Goal: Task Accomplishment & Management: Use online tool/utility

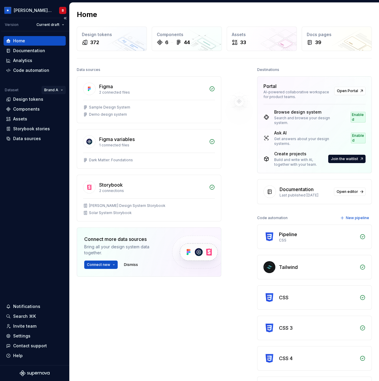
click at [53, 91] on html "Beatriz Design System B Version Current draft Home Documentation Analytics Code…" at bounding box center [189, 190] width 379 height 381
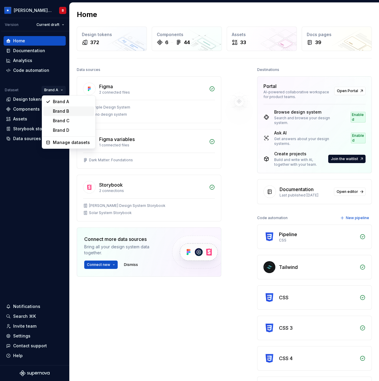
click at [57, 110] on div "Brand B" at bounding box center [72, 111] width 39 height 6
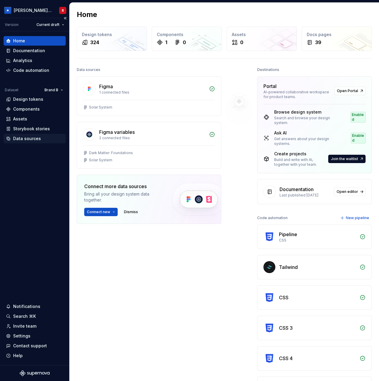
click at [41, 140] on div "Data sources" at bounding box center [34, 139] width 57 height 6
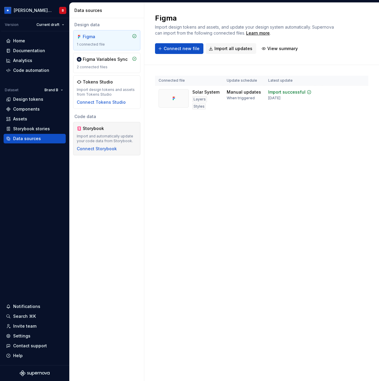
click at [113, 131] on div "Storybook" at bounding box center [107, 129] width 60 height 6
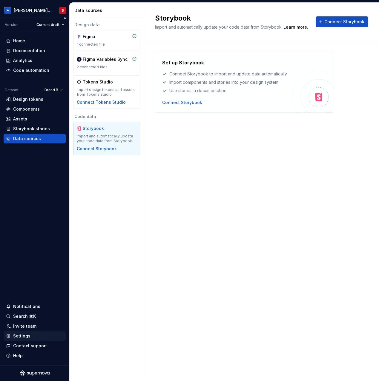
click at [20, 230] on div "Settings" at bounding box center [21, 336] width 17 height 6
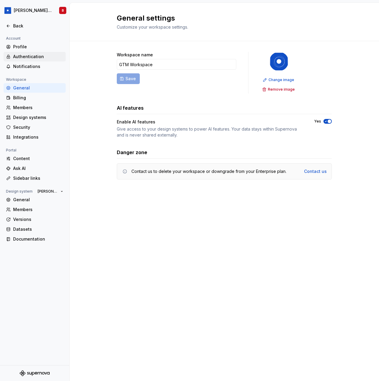
click at [52, 56] on div "Authentication" at bounding box center [38, 57] width 50 height 6
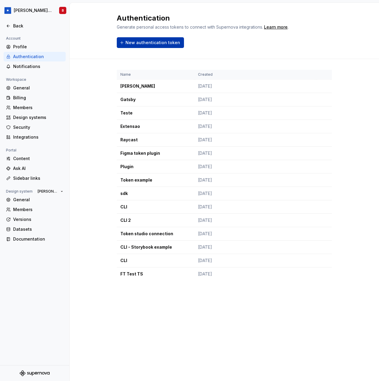
click at [144, 44] on span "New authentication token" at bounding box center [152, 43] width 55 height 6
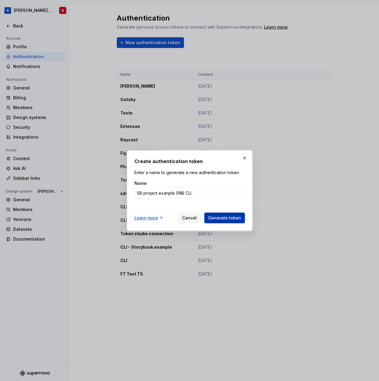
type input "SB project exanple SNB CLI"
click at [232, 219] on span "Generate token" at bounding box center [224, 218] width 33 height 6
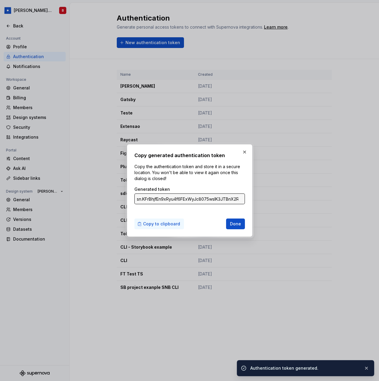
click at [160, 225] on span "Copy to clipboard" at bounding box center [161, 224] width 37 height 6
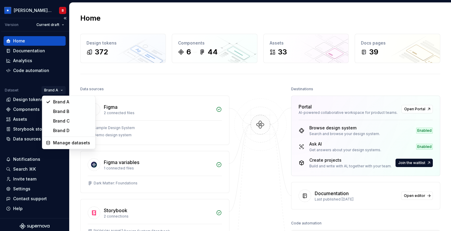
click at [55, 89] on html "Beatriz Design System B Version Current draft Home Documentation Analytics Code…" at bounding box center [225, 115] width 451 height 231
click at [55, 110] on div "Brand B" at bounding box center [72, 111] width 39 height 6
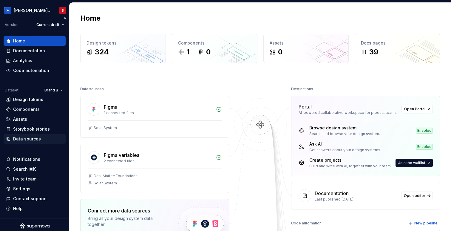
click at [31, 140] on div "Data sources" at bounding box center [27, 139] width 28 height 6
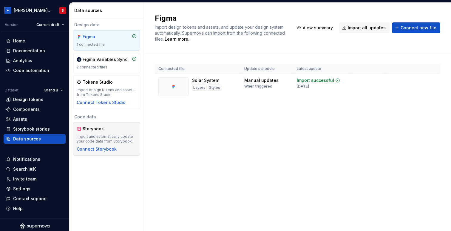
click at [105, 136] on div "Import and automatically update your code data from Storybook." at bounding box center [107, 139] width 60 height 10
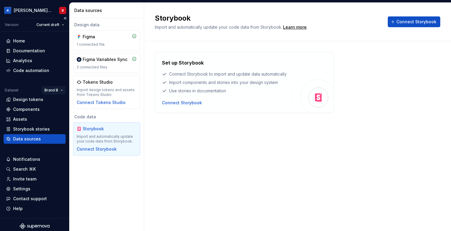
click at [55, 88] on html "Beatriz Design System B Version Current draft Home Documentation Analytics Code…" at bounding box center [225, 115] width 451 height 231
click at [112, 92] on div "Import design tokens and assets from Tokens Studio" at bounding box center [107, 92] width 60 height 10
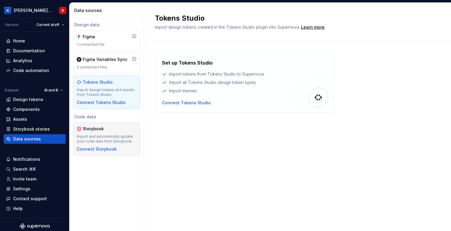
click at [110, 123] on div "Storybook Import and automatically update your code data from Storybook. Connec…" at bounding box center [106, 138] width 67 height 33
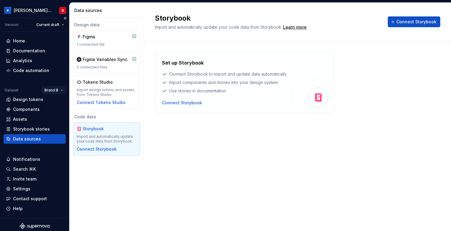
click at [49, 90] on html "Beatriz Design System B Version Current draft Home Documentation Analytics Code…" at bounding box center [225, 115] width 451 height 231
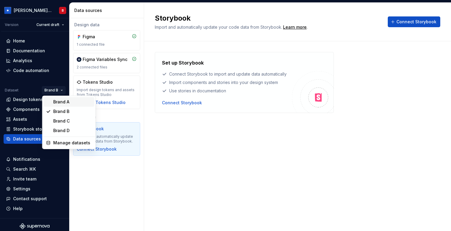
click at [51, 100] on div "Brand A" at bounding box center [69, 102] width 51 height 10
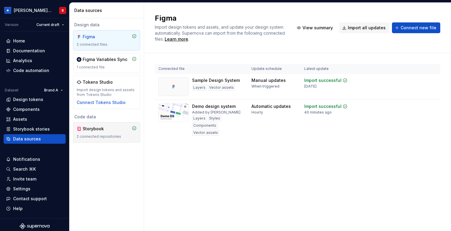
click at [100, 135] on div "2 connected repositories" at bounding box center [107, 136] width 60 height 5
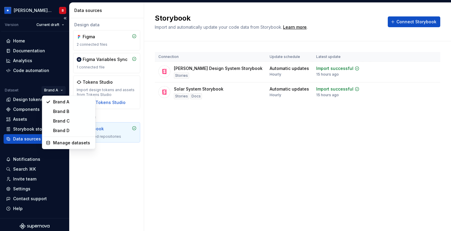
click at [59, 89] on html "Beatriz Design System B Version Current draft Home Documentation Analytics Code…" at bounding box center [225, 115] width 451 height 231
click at [61, 112] on div "Brand B" at bounding box center [72, 111] width 39 height 6
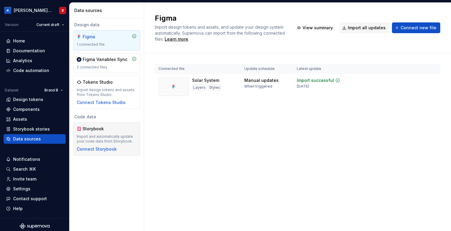
click at [96, 142] on div "Import and automatically update your code data from Storybook." at bounding box center [107, 139] width 60 height 10
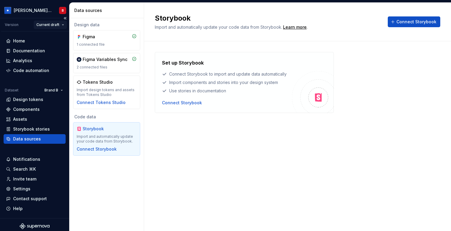
click at [53, 25] on html "Beatriz Design System B Version Current draft Home Documentation Analytics Code…" at bounding box center [225, 115] width 451 height 231
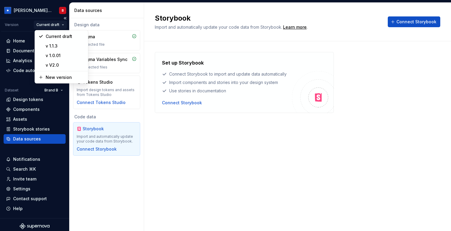
click at [53, 25] on html "Beatriz Design System B Version Current draft Home Documentation Analytics Code…" at bounding box center [225, 115] width 451 height 231
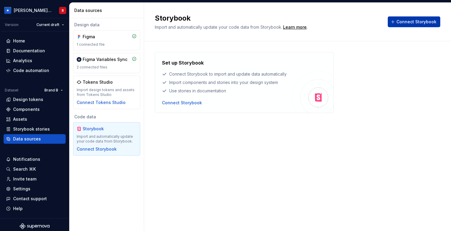
click at [403, 21] on span "Connect Storybook" at bounding box center [416, 22] width 40 height 6
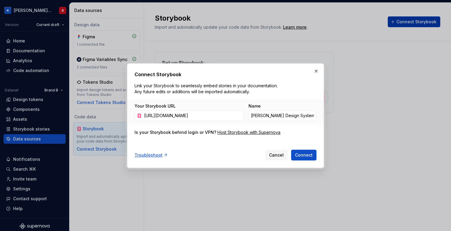
scroll to position [0, 175]
type input "https://storybook.supernova.io/design-systems/110676/alias/storybook-toggle-the…"
click at [312, 157] on span "Connect" at bounding box center [304, 155] width 18 height 6
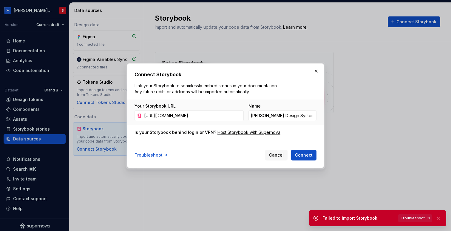
click at [409, 218] on span "Troubleshoot" at bounding box center [413, 217] width 24 height 5
click at [215, 112] on input "https://storybook.supernova.io/design-systems/110676/alias/storybook-toggle-the…" at bounding box center [193, 115] width 102 height 11
click at [274, 117] on input "Beatriz Design System Storybook" at bounding box center [283, 115] width 68 height 11
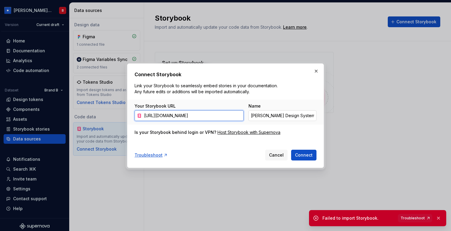
scroll to position [0, 175]
drag, startPoint x: 209, startPoint y: 115, endPoint x: 303, endPoint y: 97, distance: 95.7
click at [301, 104] on div "Your Storybook URL https://storybook.supernova.io/design-systems/110676/alias/s…" at bounding box center [226, 112] width 182 height 18
click at [319, 70] on button "button" at bounding box center [316, 71] width 8 height 8
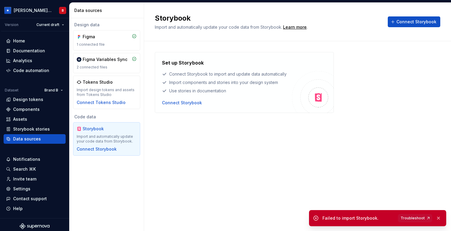
click at [317, 216] on icon at bounding box center [316, 218] width 4 height 4
click at [316, 218] on icon at bounding box center [316, 218] width 6 height 6
click at [439, 218] on button "button" at bounding box center [439, 218] width 8 height 8
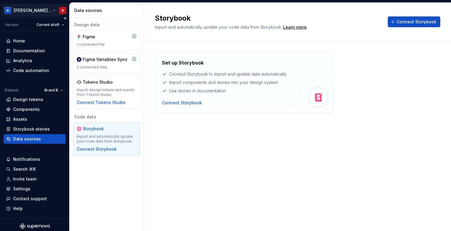
click at [50, 9] on html "Beatriz Design System B Version Current draft Home Documentation Analytics Code…" at bounding box center [225, 115] width 451 height 231
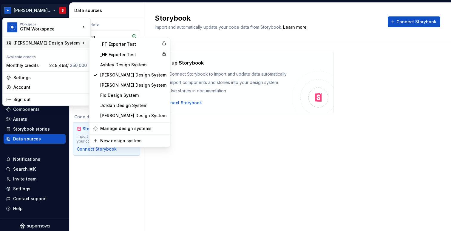
click at [190, 127] on html "Beatriz Design System B Version Current draft Home Documentation Analytics Code…" at bounding box center [225, 115] width 451 height 231
